Goal: Information Seeking & Learning: Learn about a topic

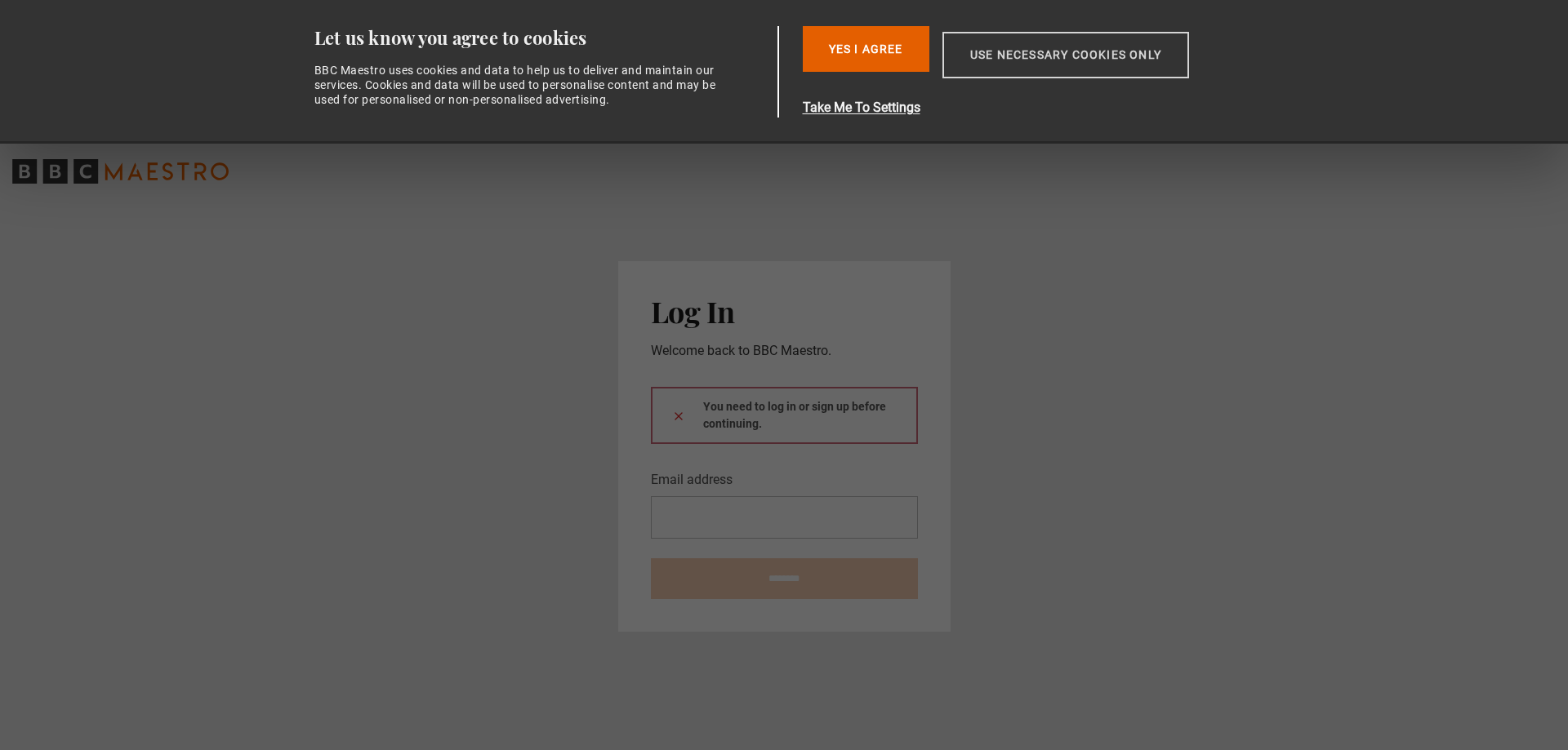
click at [1051, 57] on button "Use necessary cookies only" at bounding box center [1066, 55] width 247 height 47
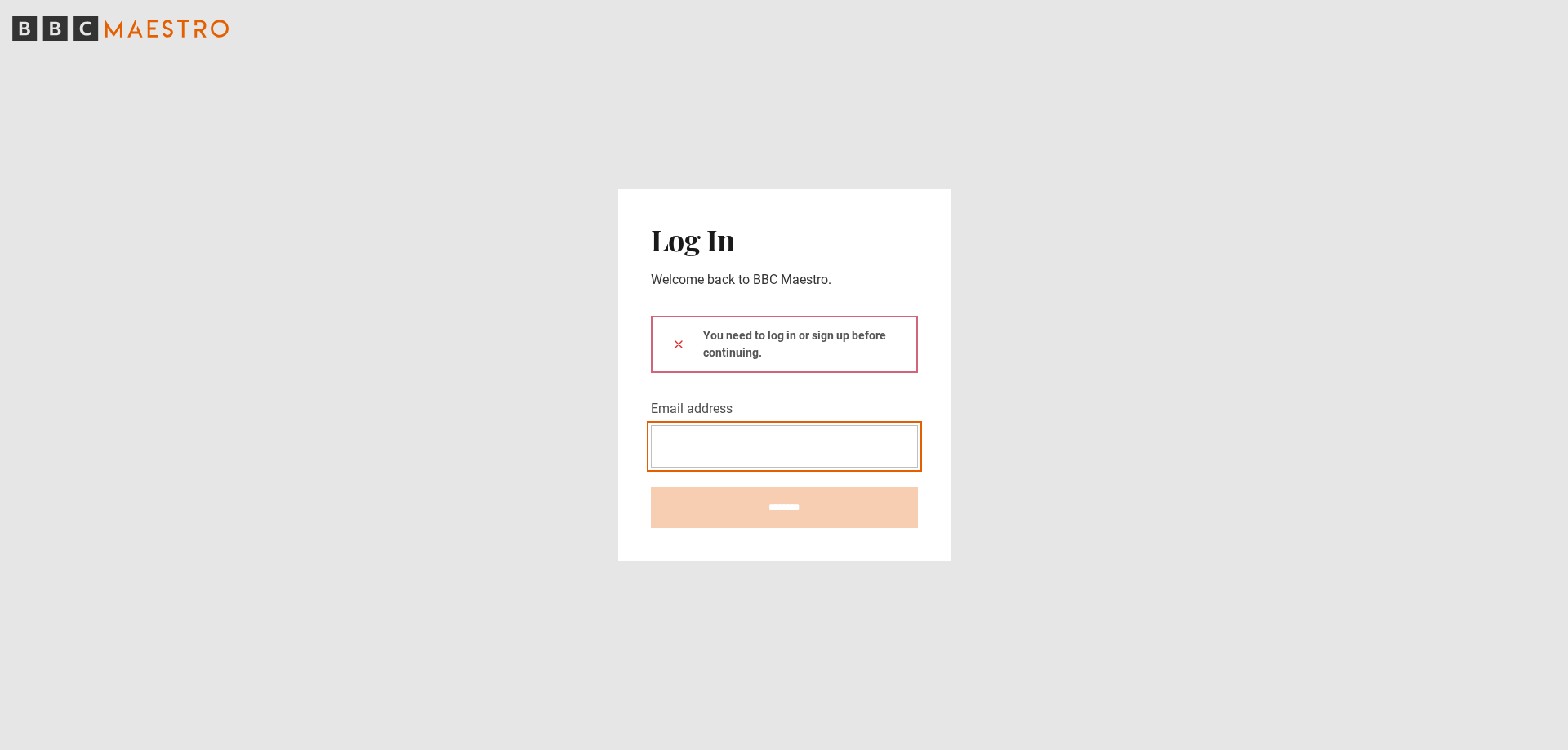
click at [704, 434] on input "Email address" at bounding box center [784, 446] width 267 height 43
type input "**********"
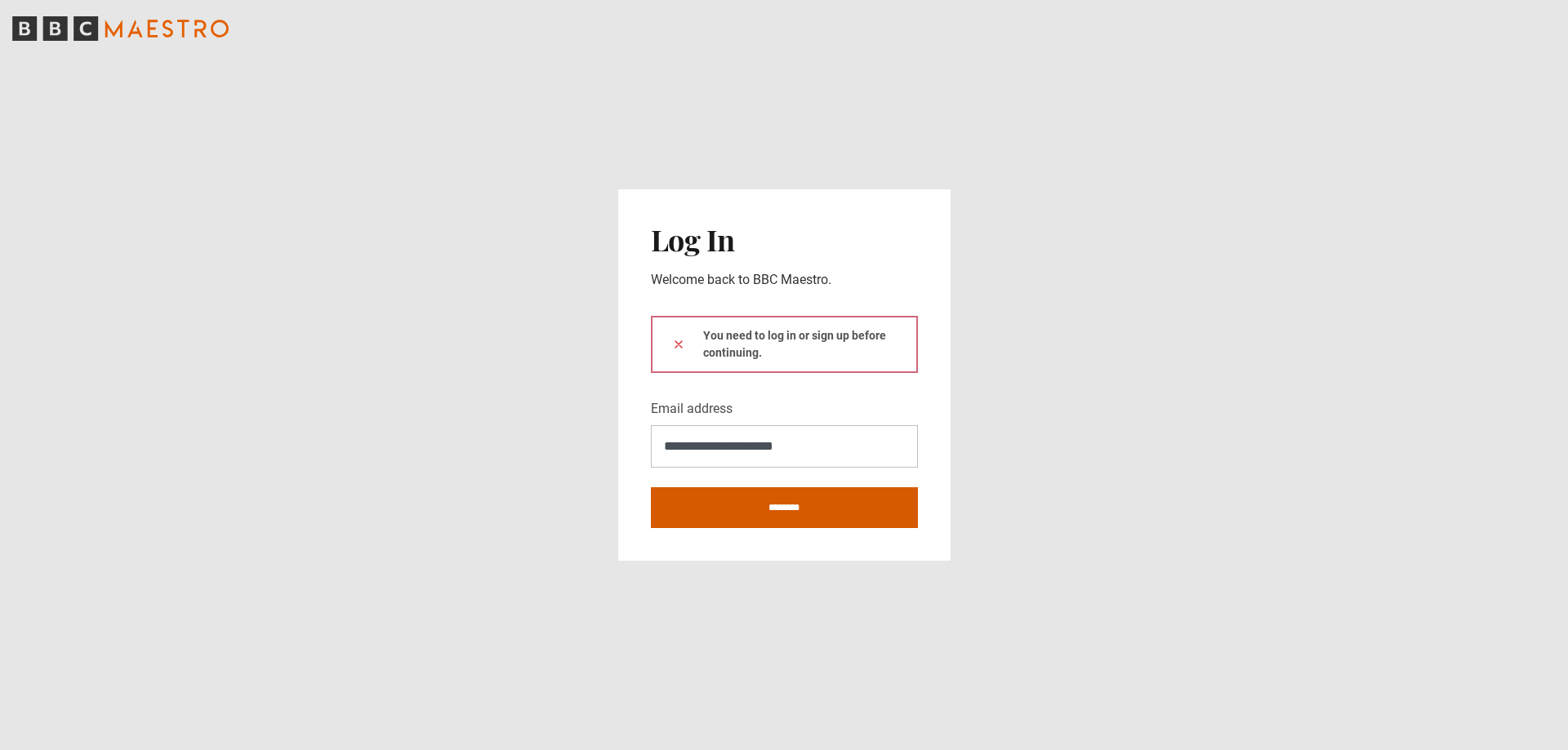
click at [822, 511] on input "********" at bounding box center [784, 508] width 267 height 41
type input "**********"
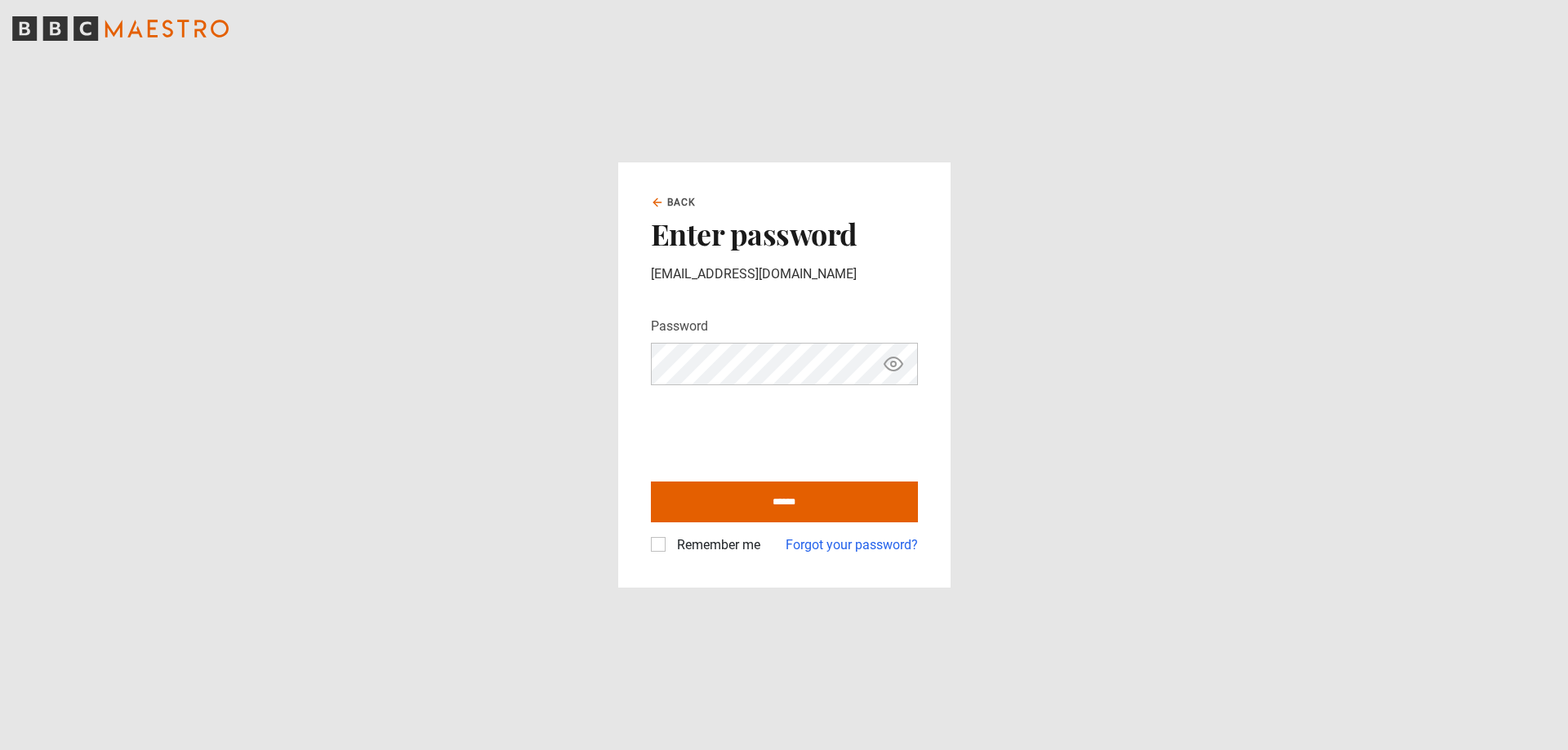
click at [889, 361] on icon "Show password" at bounding box center [893, 364] width 19 height 19
click at [889, 361] on icon "Hide password" at bounding box center [893, 364] width 18 height 18
click at [783, 496] on input "******" at bounding box center [784, 502] width 267 height 41
type input "**********"
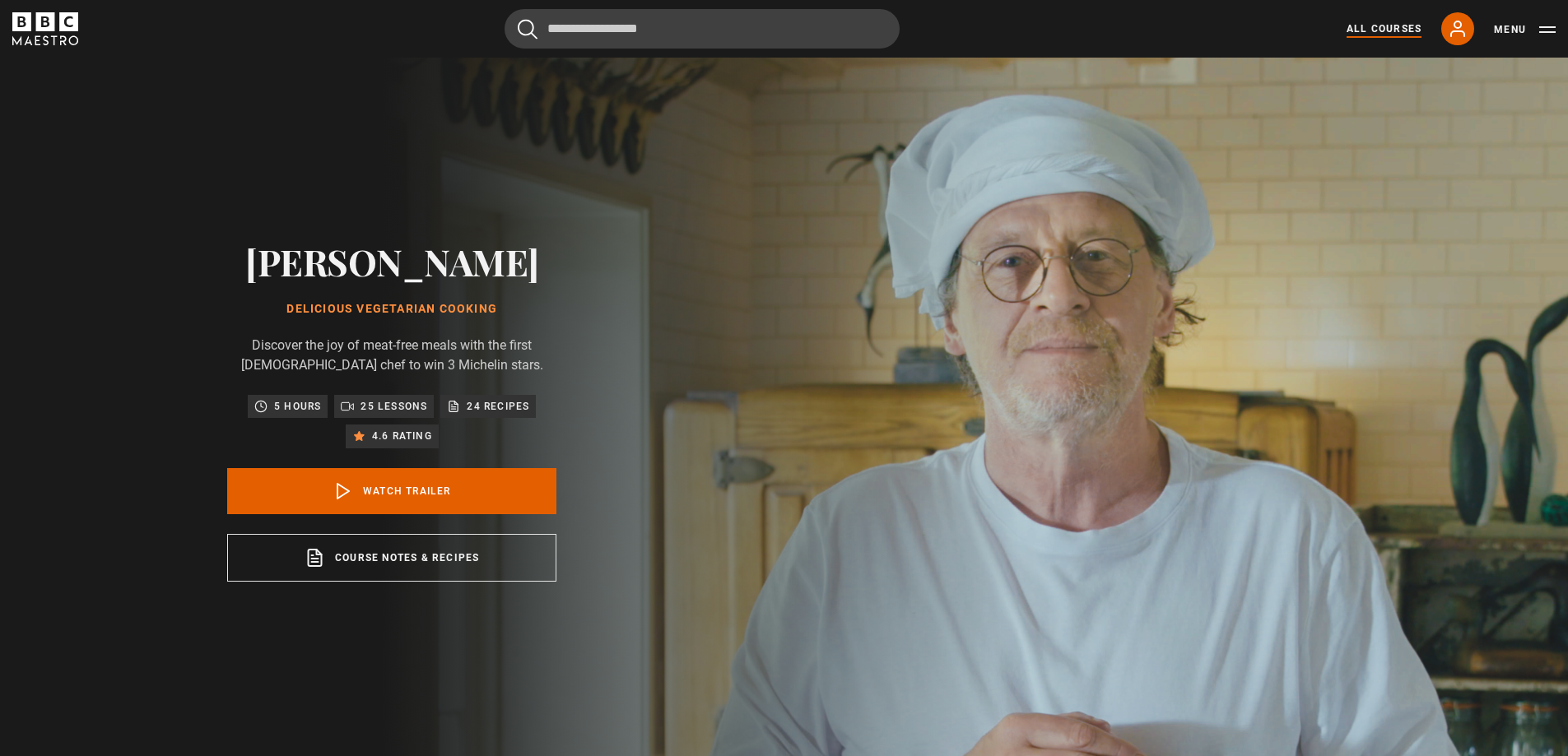
click at [1388, 22] on link "All Courses" at bounding box center [1384, 29] width 75 height 15
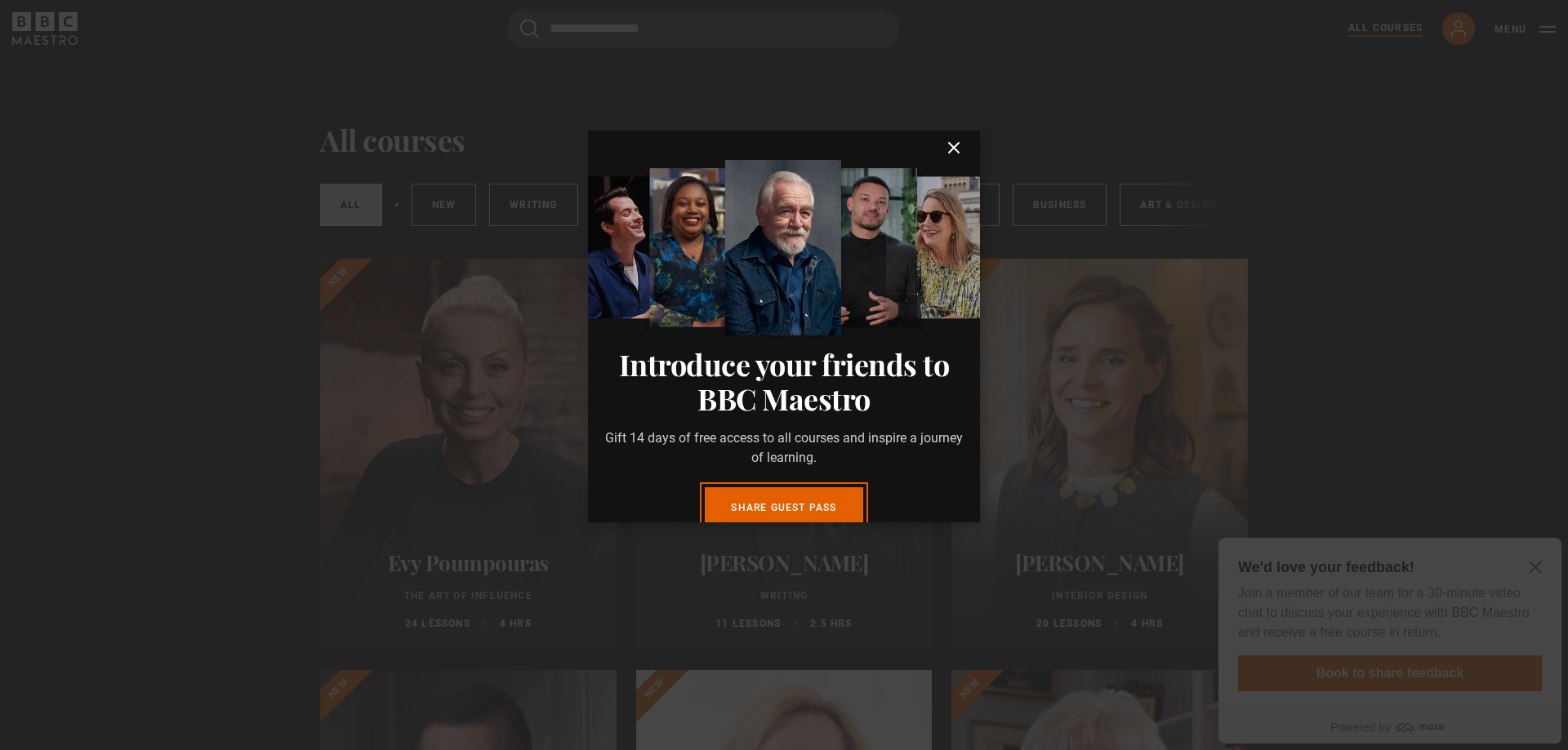
click at [944, 147] on icon "submit" at bounding box center [953, 147] width 19 height 19
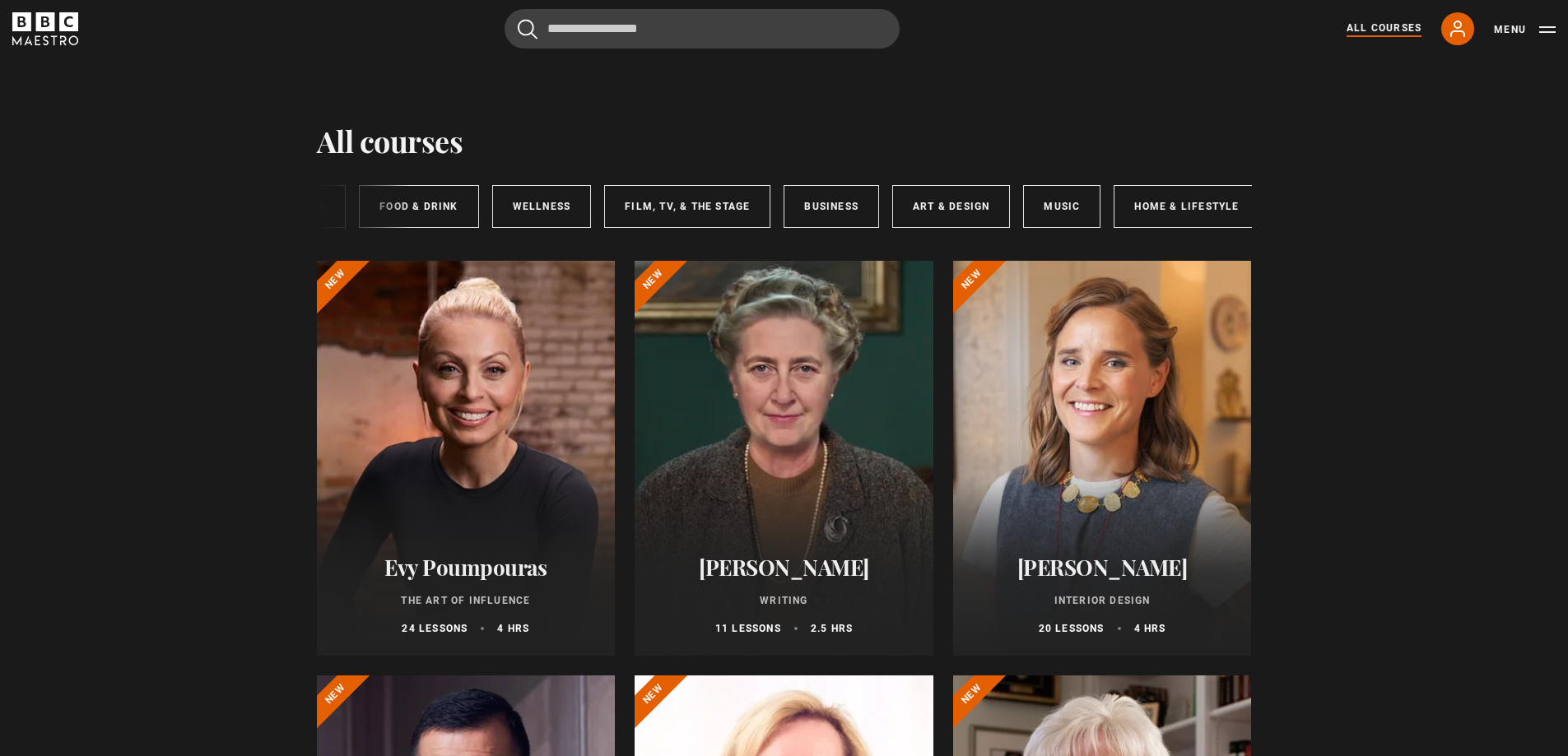
scroll to position [0, 245]
click at [1061, 202] on link "Music" at bounding box center [1047, 206] width 78 height 43
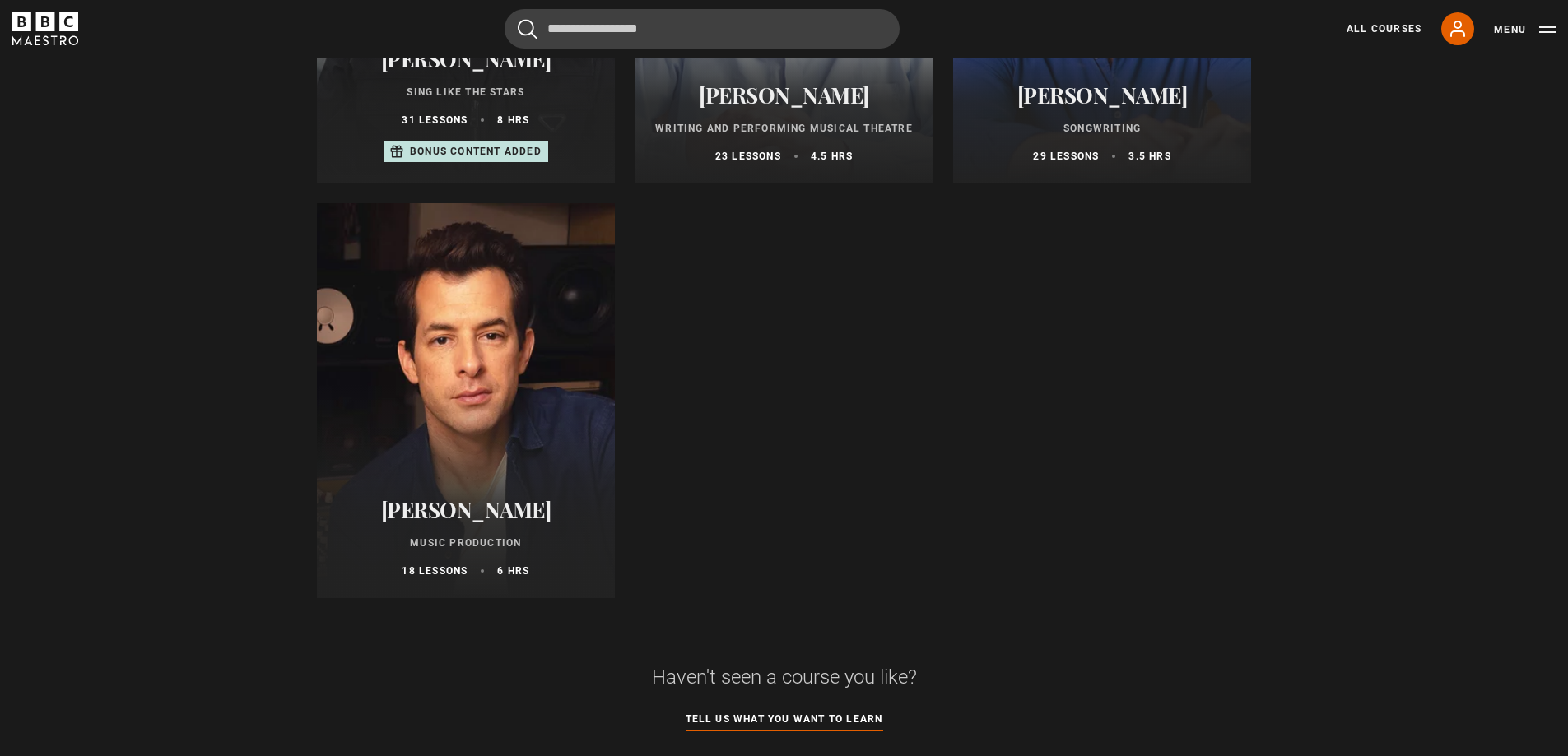
scroll to position [493, 0]
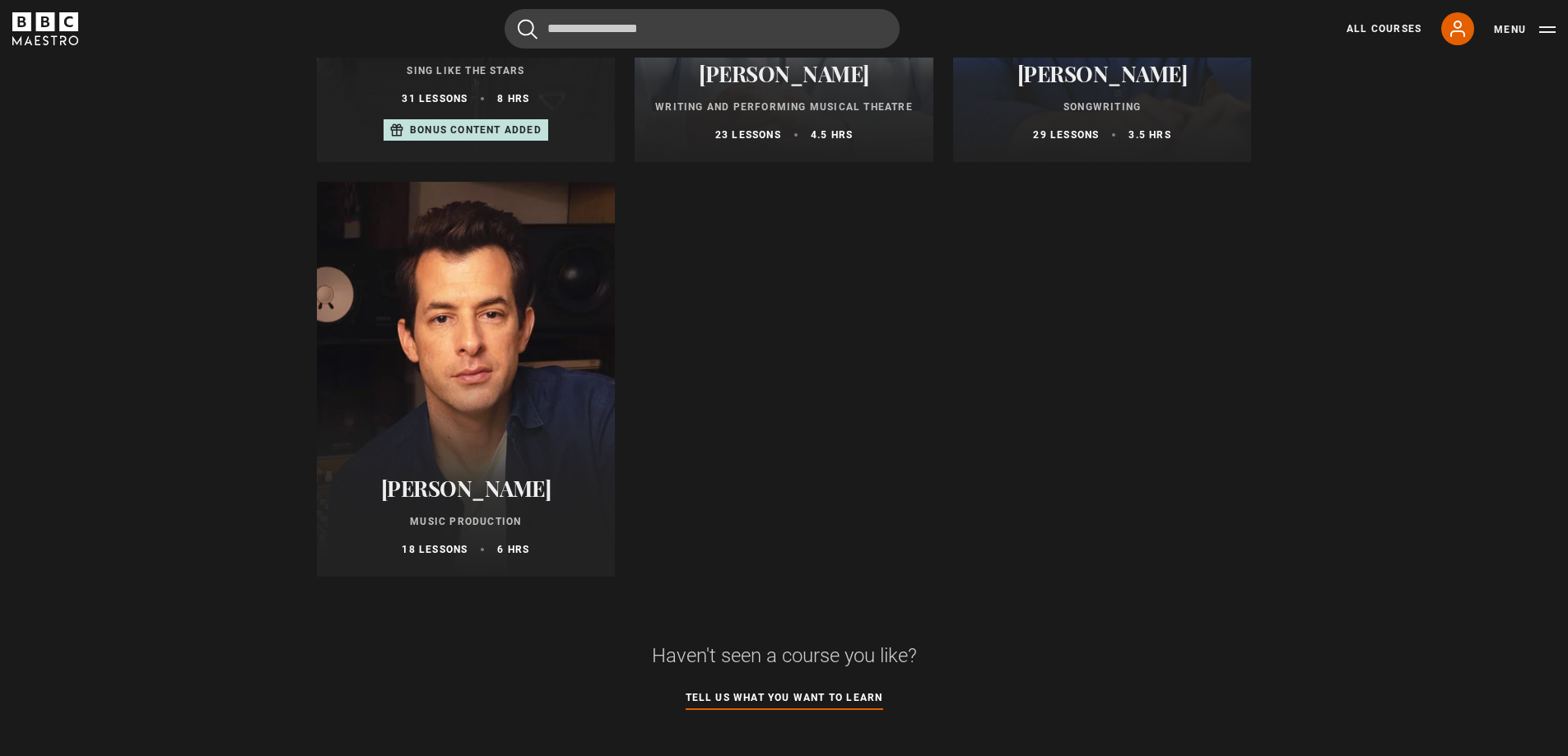
click at [471, 367] on div at bounding box center [466, 379] width 299 height 395
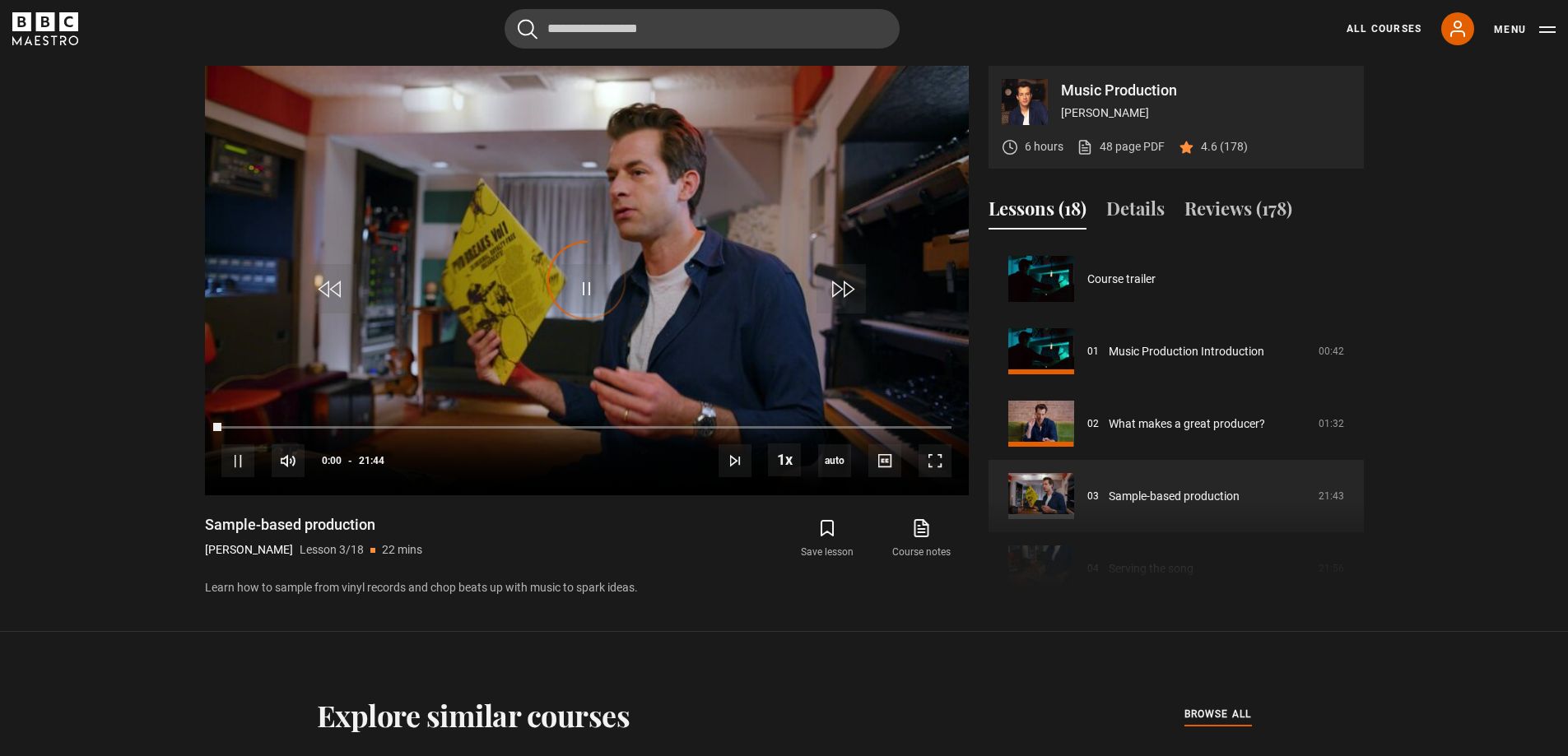
scroll to position [144, 0]
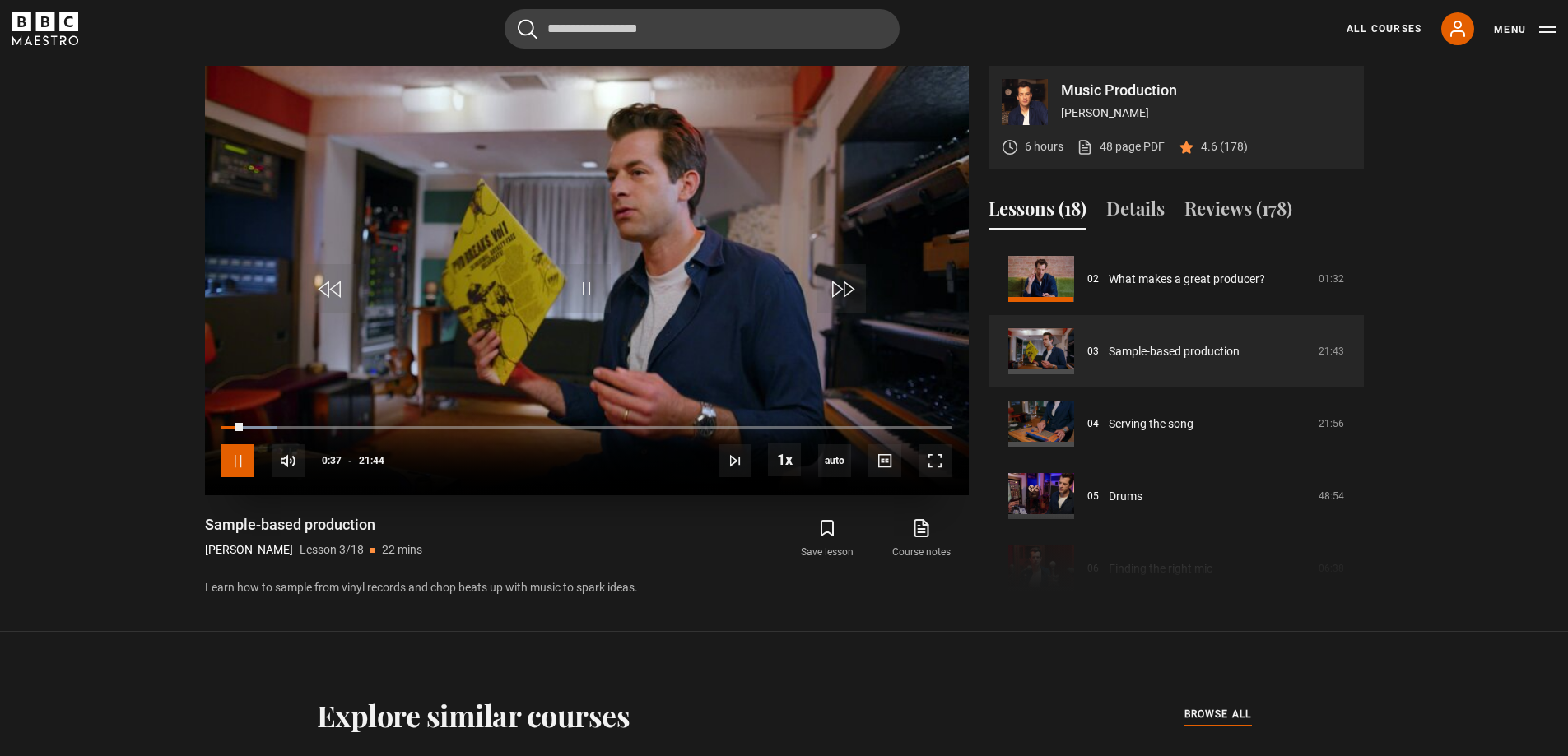
click at [237, 460] on span "Video Player" at bounding box center [237, 460] width 33 height 33
click at [605, 283] on span "Video Player" at bounding box center [585, 289] width 49 height 49
drag, startPoint x: 238, startPoint y: 427, endPoint x: 176, endPoint y: 423, distance: 62.1
click at [194, 417] on div "Music Production [PERSON_NAME] 6 hours 48 page PDF (opens in new tab) 4.6 (178)…" at bounding box center [784, 332] width 1185 height 532
click at [1128, 139] on link "48 page PDF (opens in new tab)" at bounding box center [1120, 147] width 88 height 17
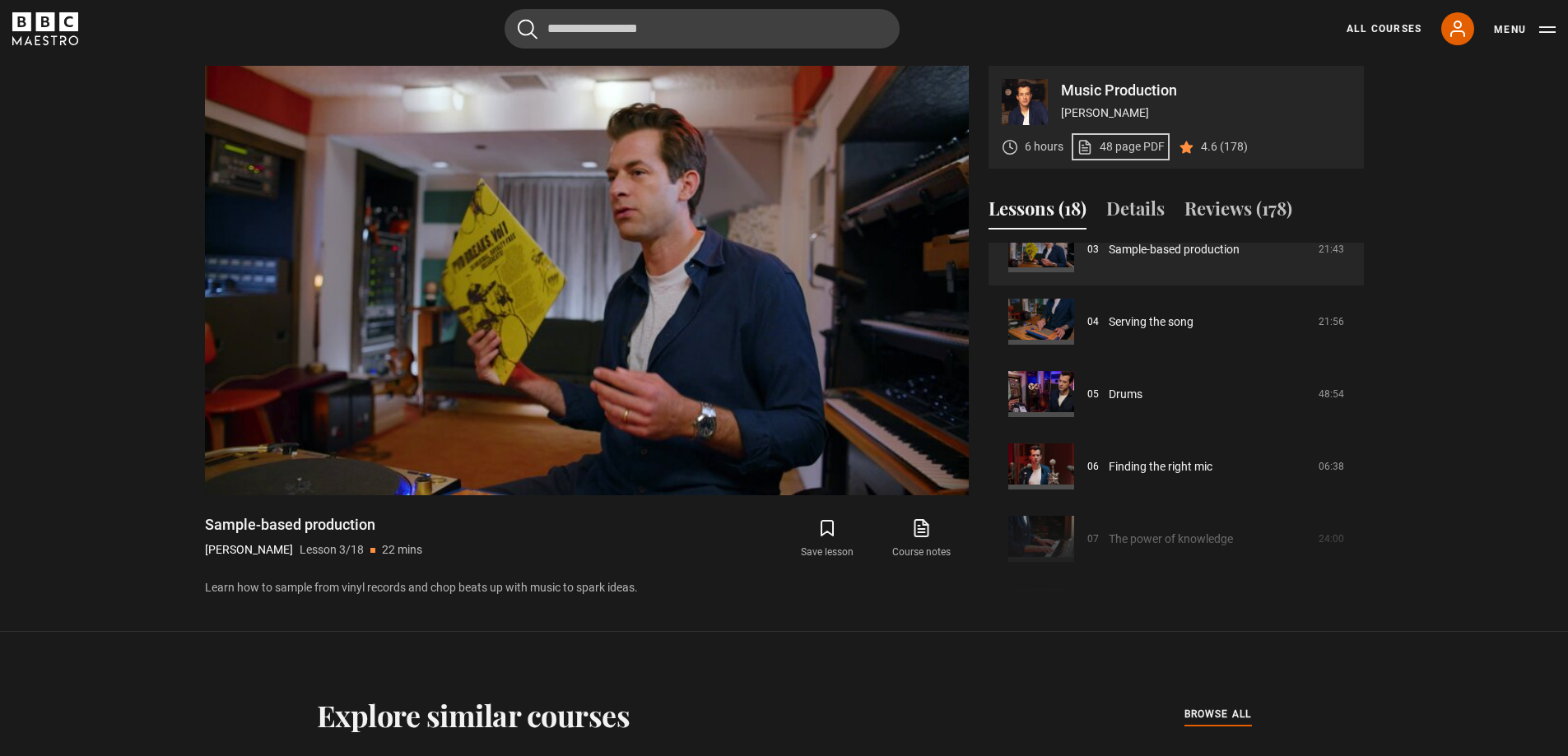
scroll to position [165, 0]
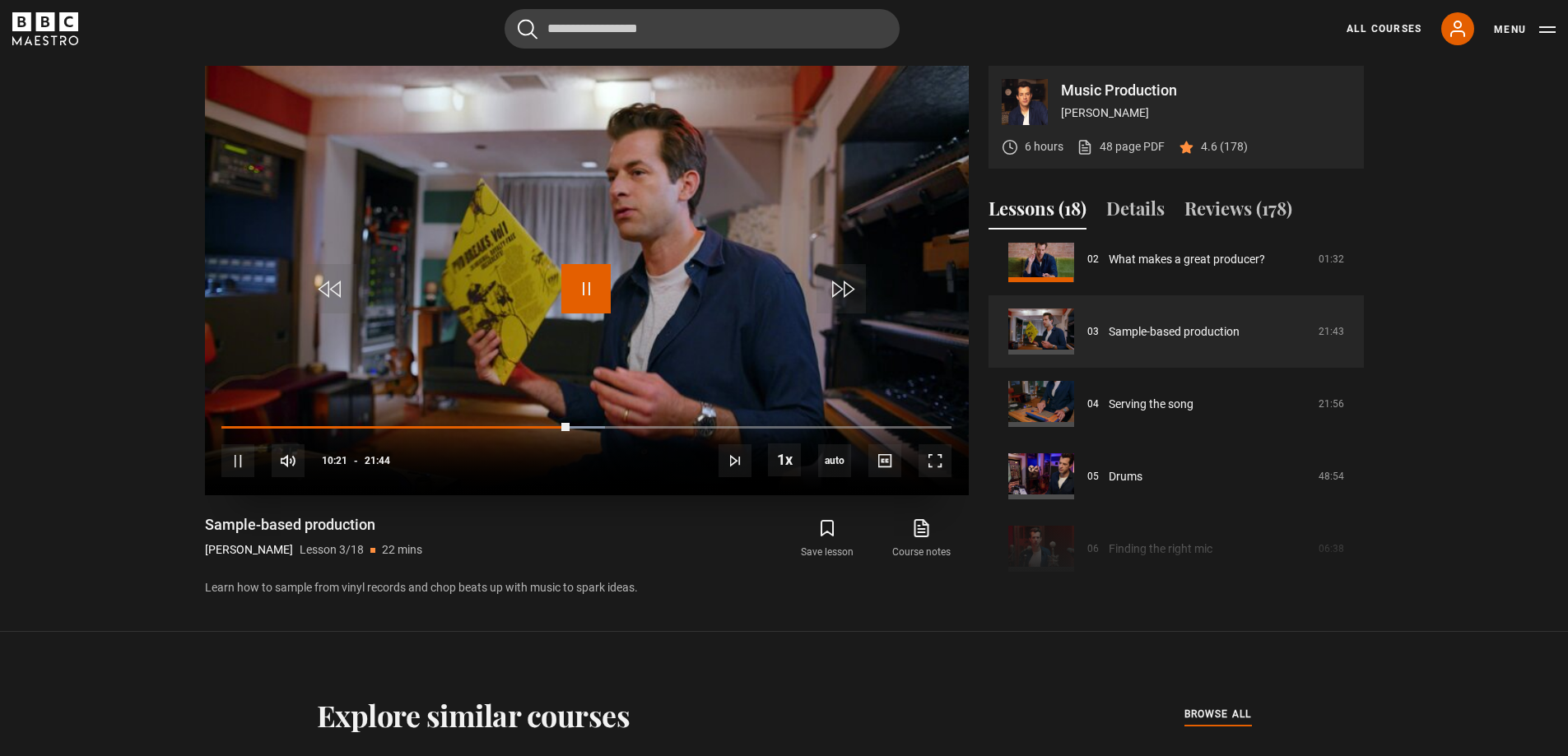
click at [589, 285] on span "Video Player" at bounding box center [585, 289] width 49 height 49
click at [574, 287] on span "Video Player" at bounding box center [585, 289] width 49 height 49
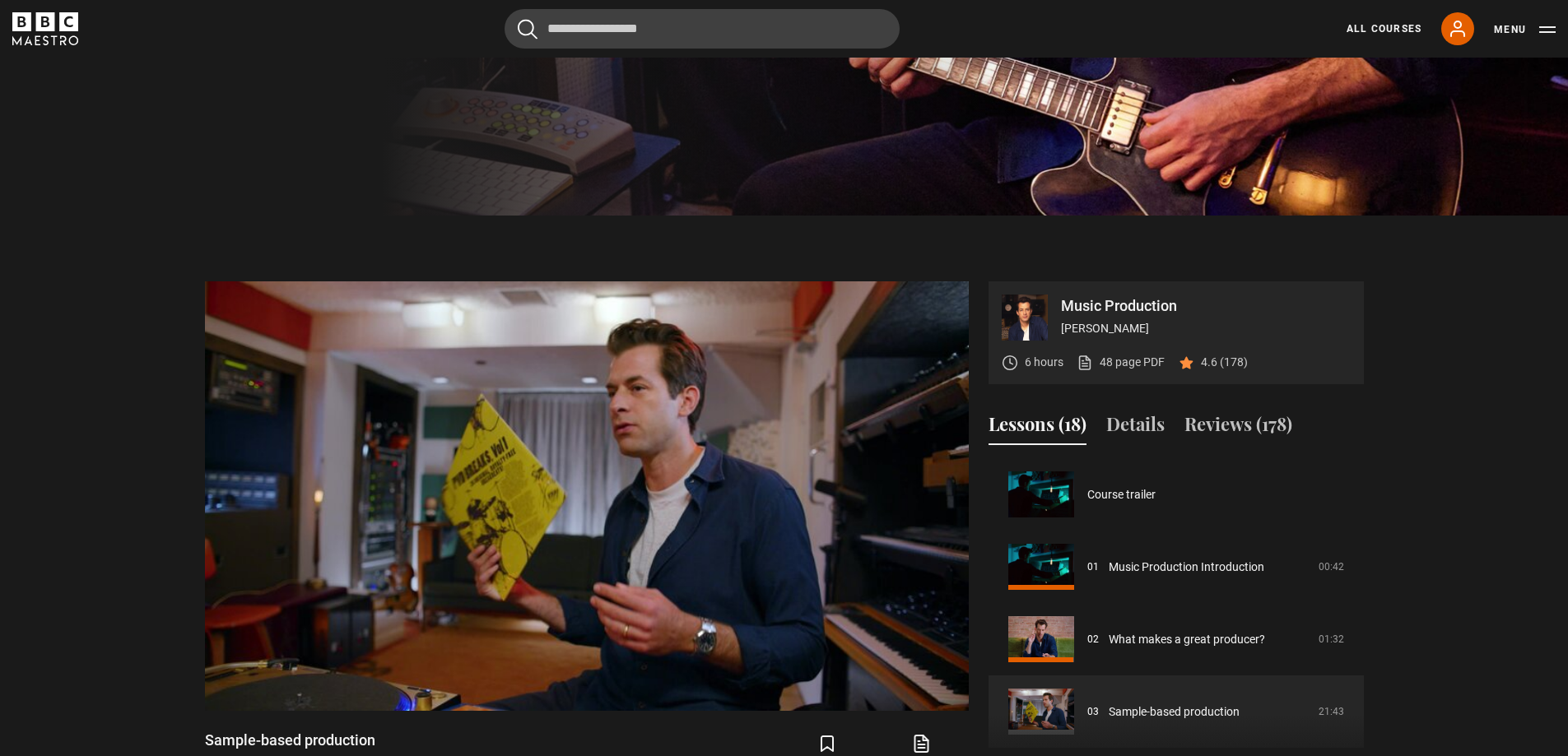
scroll to position [576, 0]
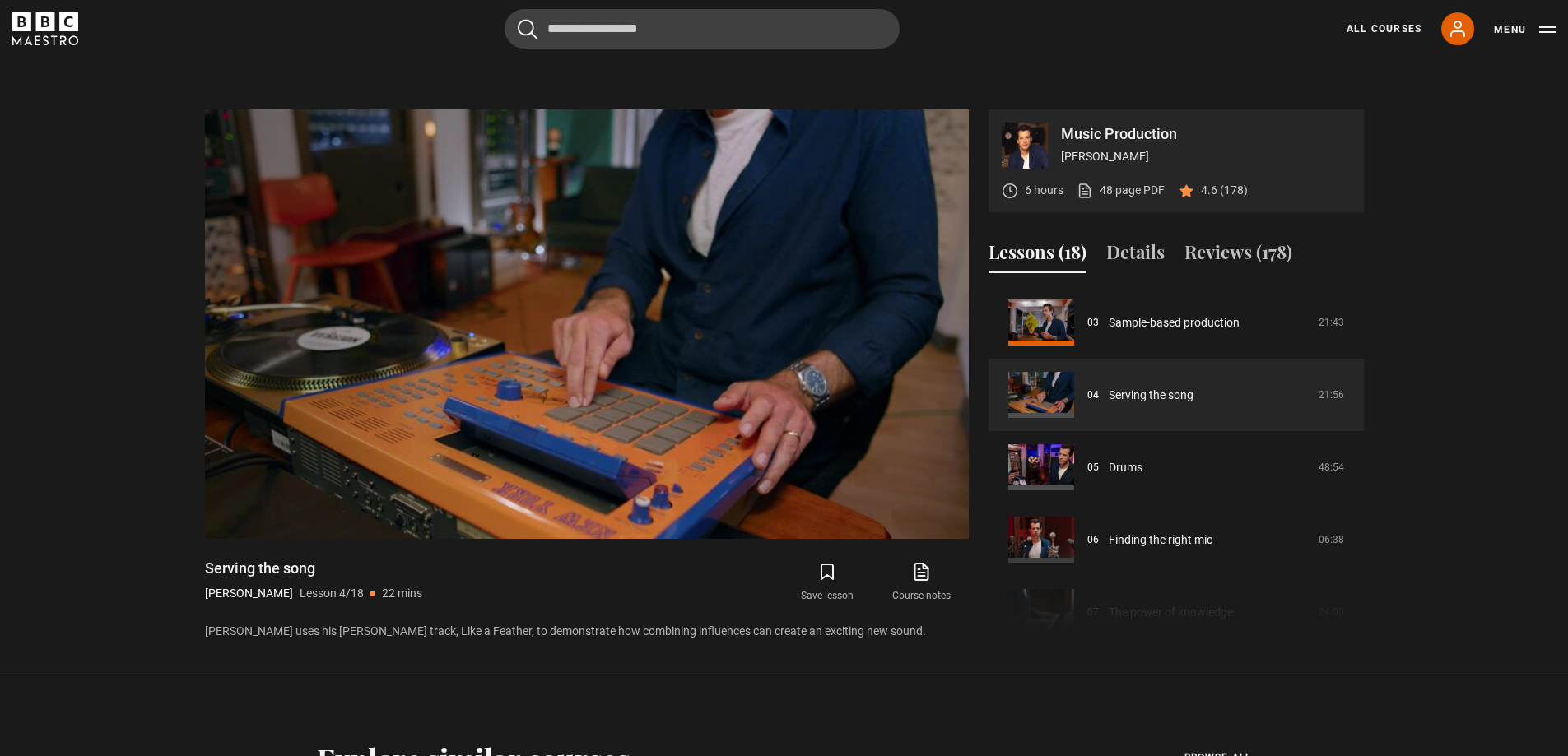
scroll to position [682, 0]
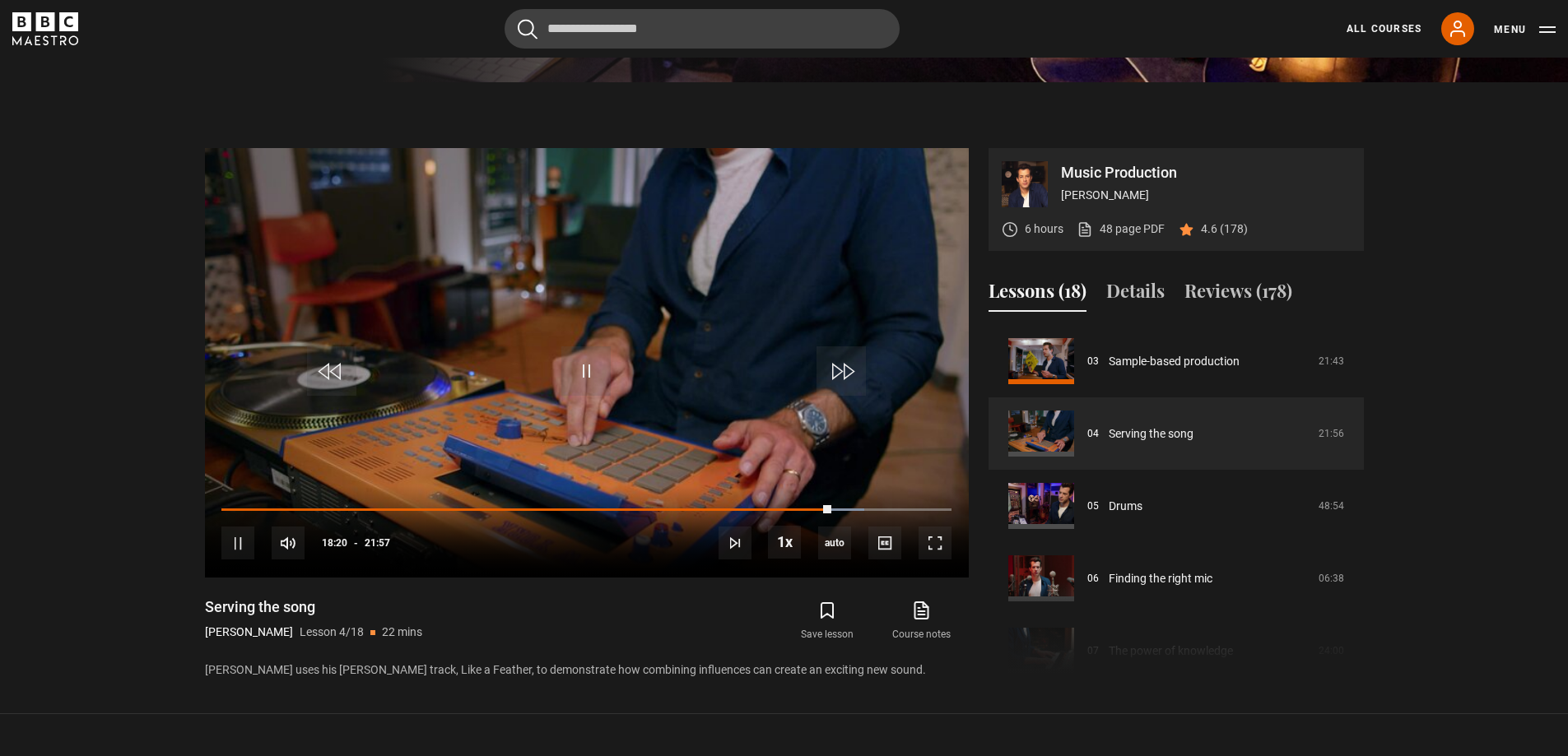
click at [61, 138] on section "Music Production [PERSON_NAME] 6 hours 48 page PDF (opens in new tab) 4.6 (178)…" at bounding box center [784, 398] width 1568 height 632
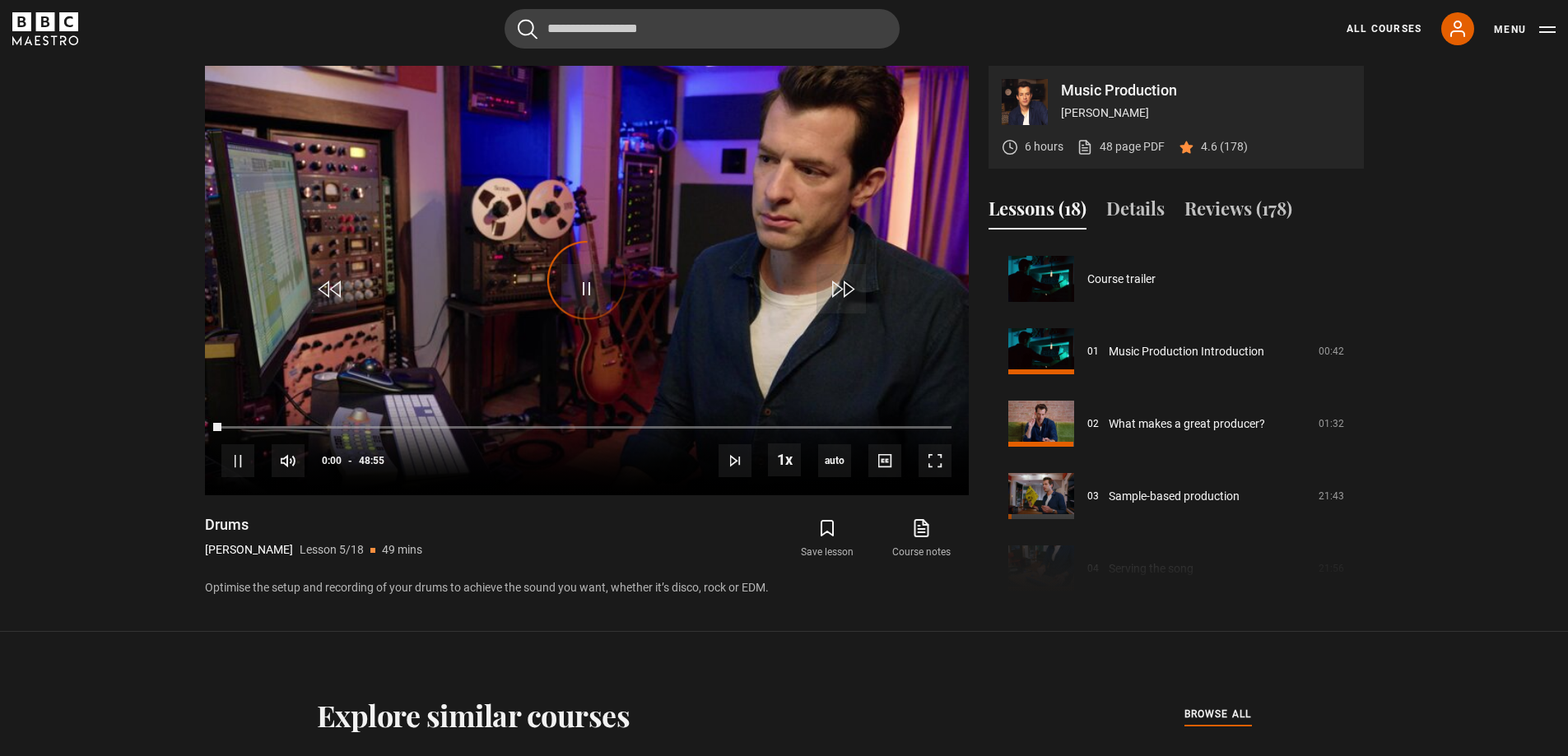
scroll to position [290, 0]
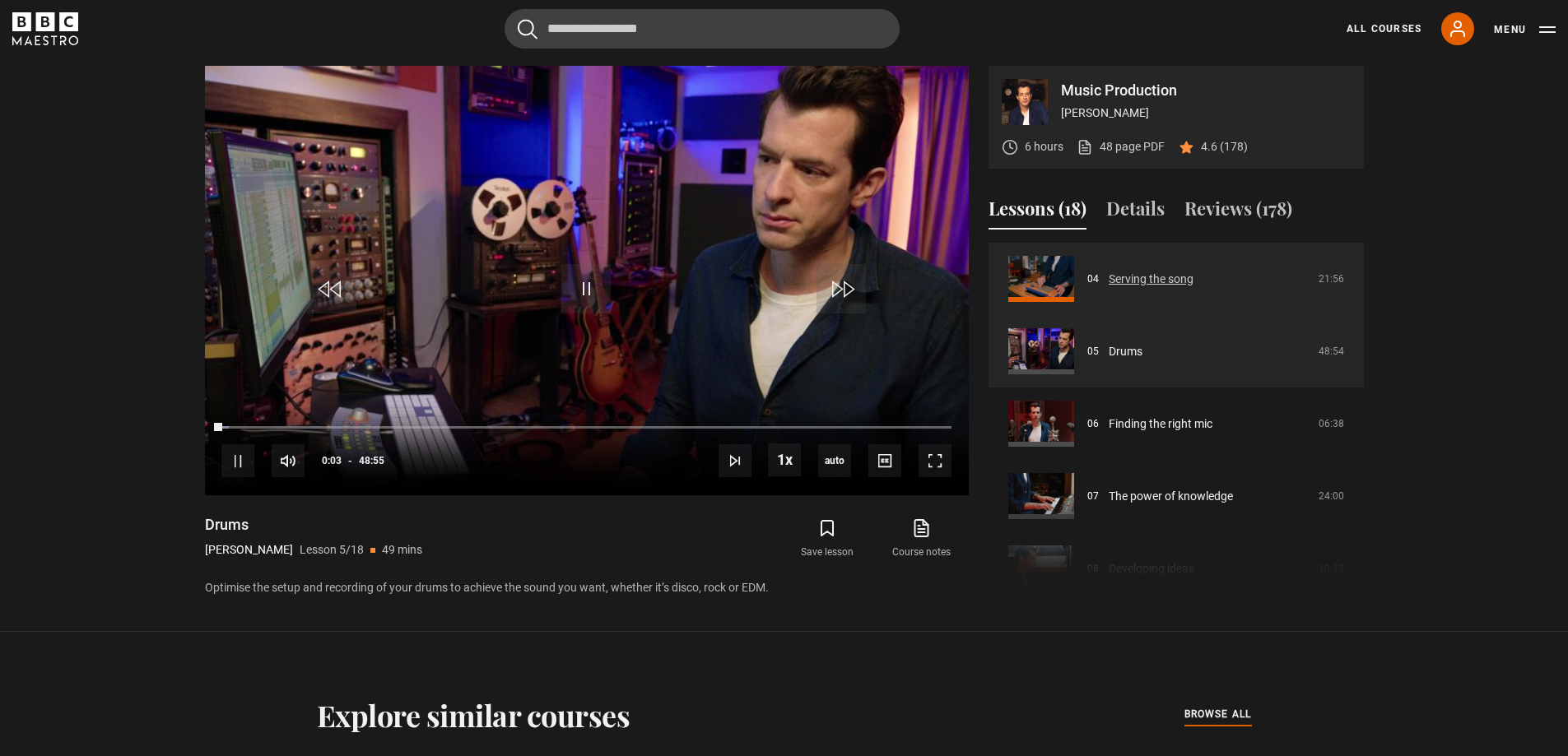
click at [1128, 271] on link "Serving the song" at bounding box center [1151, 279] width 84 height 17
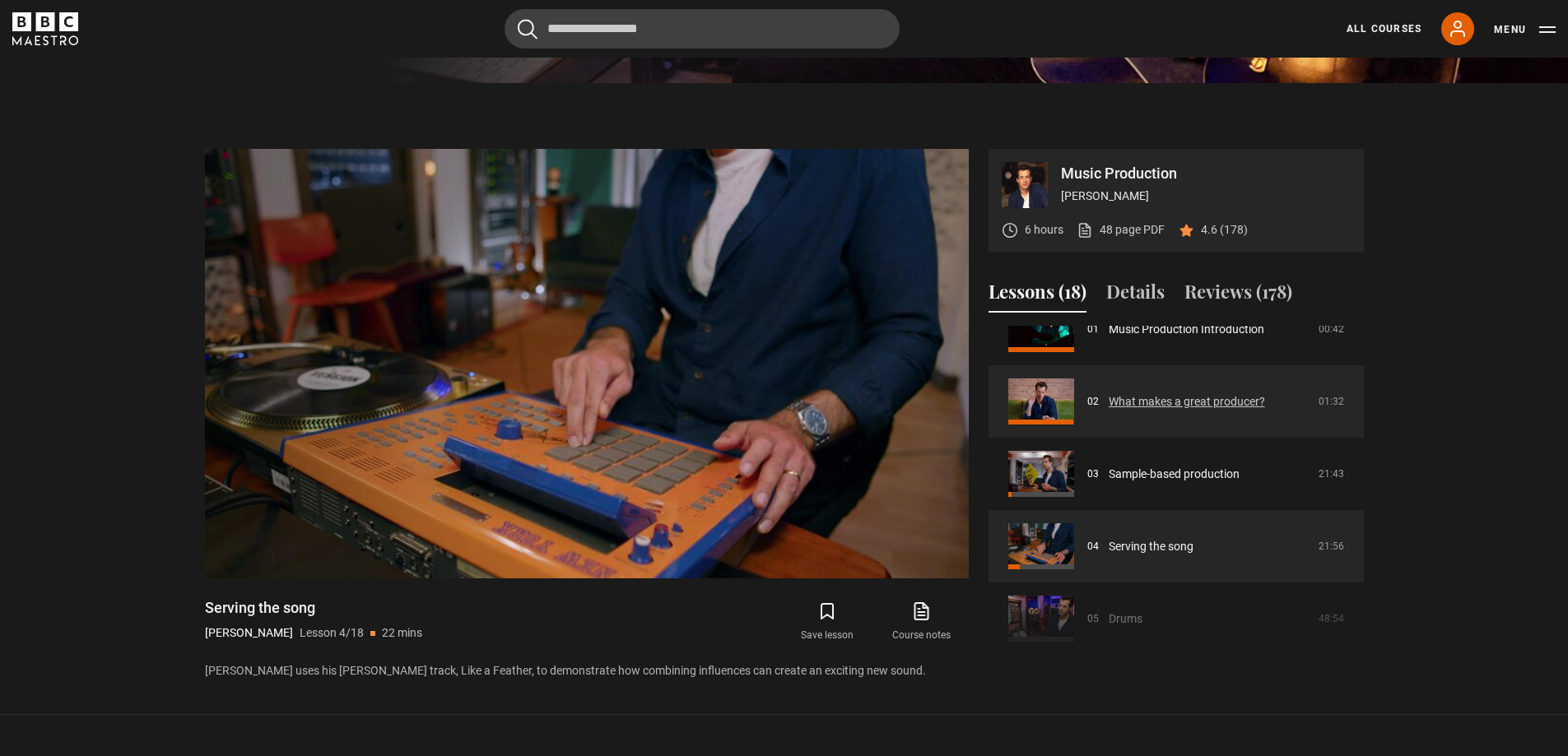
scroll to position [135, 0]
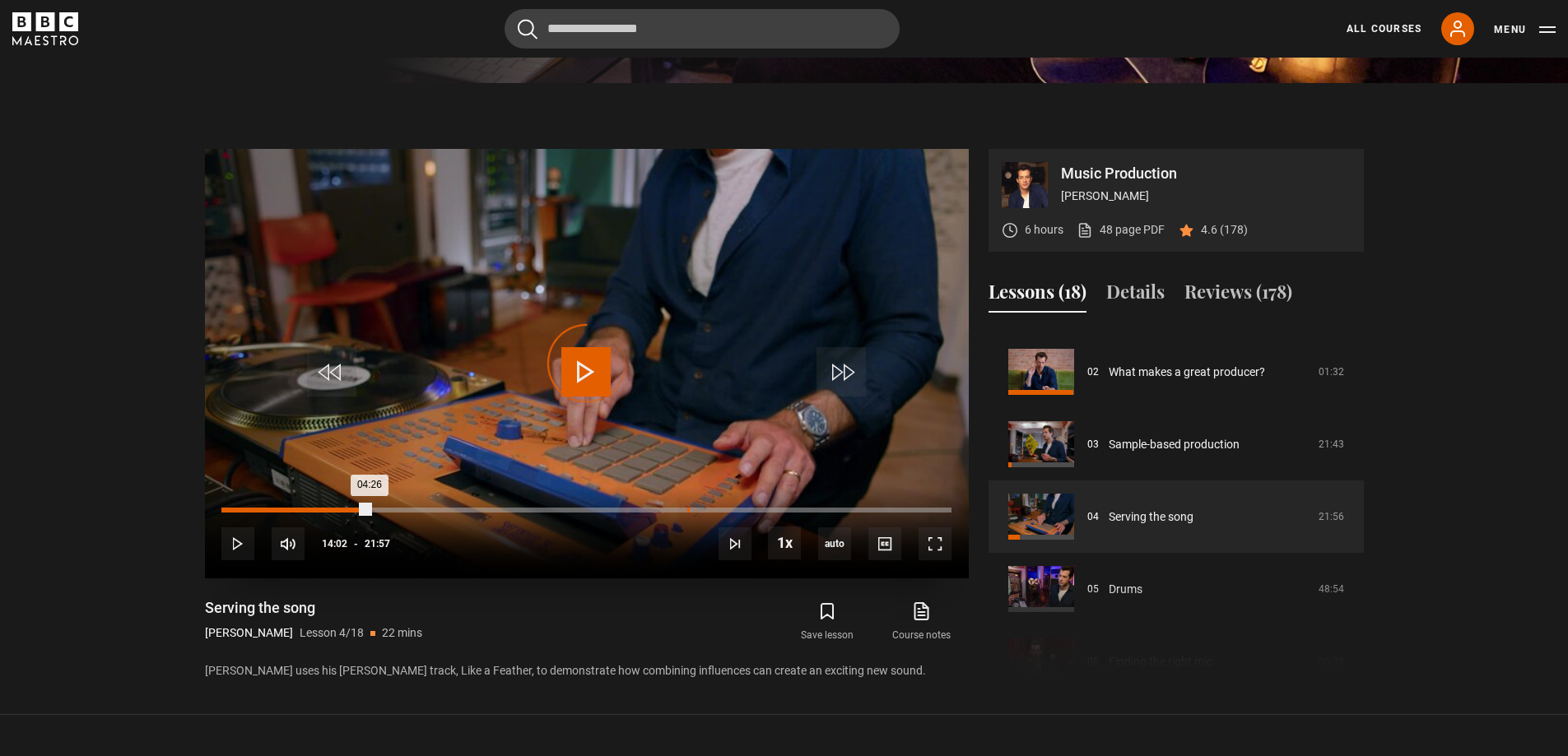
click at [688, 510] on div "14:01" at bounding box center [688, 510] width 3 height 5
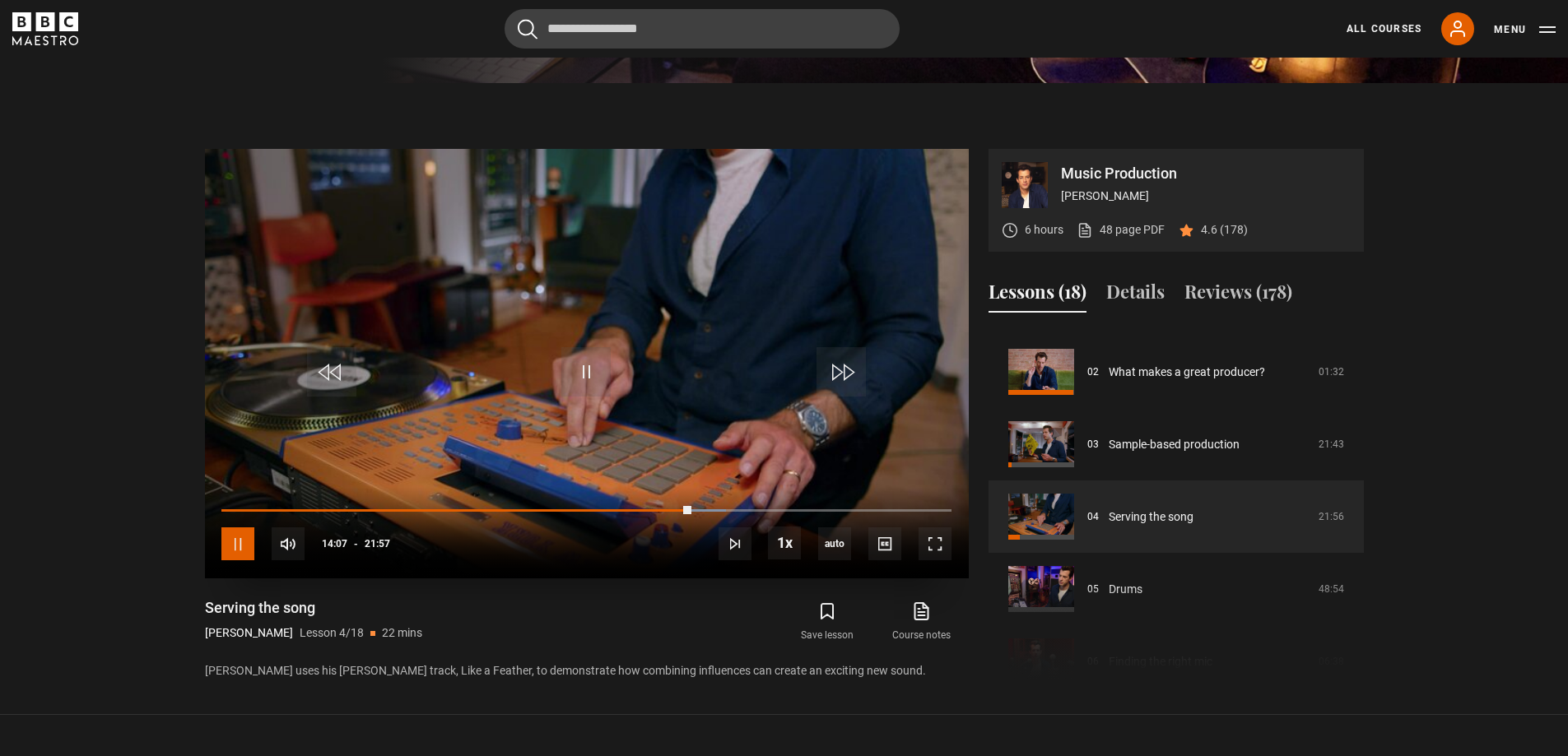
click at [238, 538] on span "Video Player" at bounding box center [237, 543] width 33 height 33
